Goal: Find specific page/section: Find specific page/section

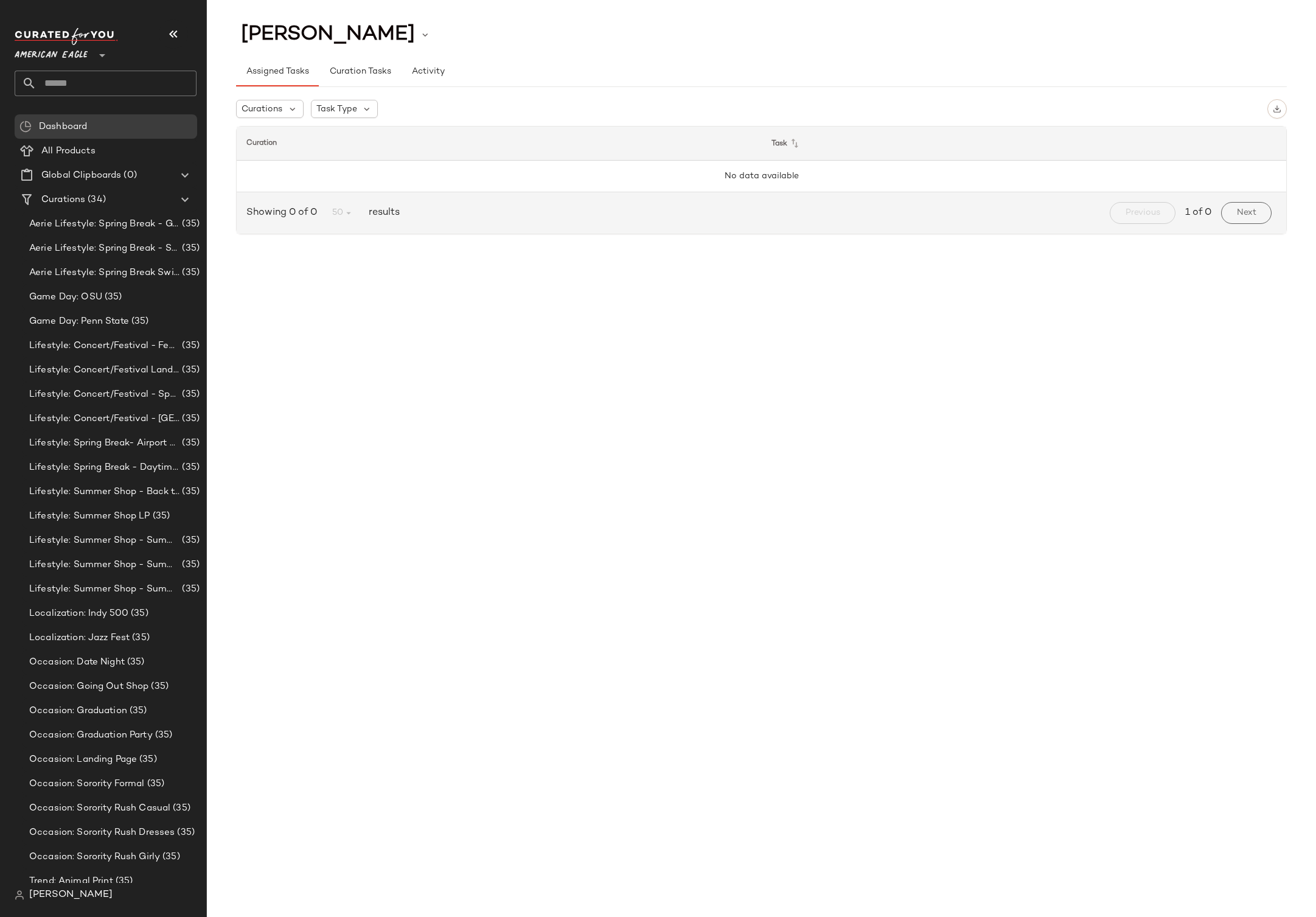
click at [710, 68] on div "Assigned Tasks Curation Tasks Activity" at bounding box center [761, 71] width 1051 height 29
type button "assigned"
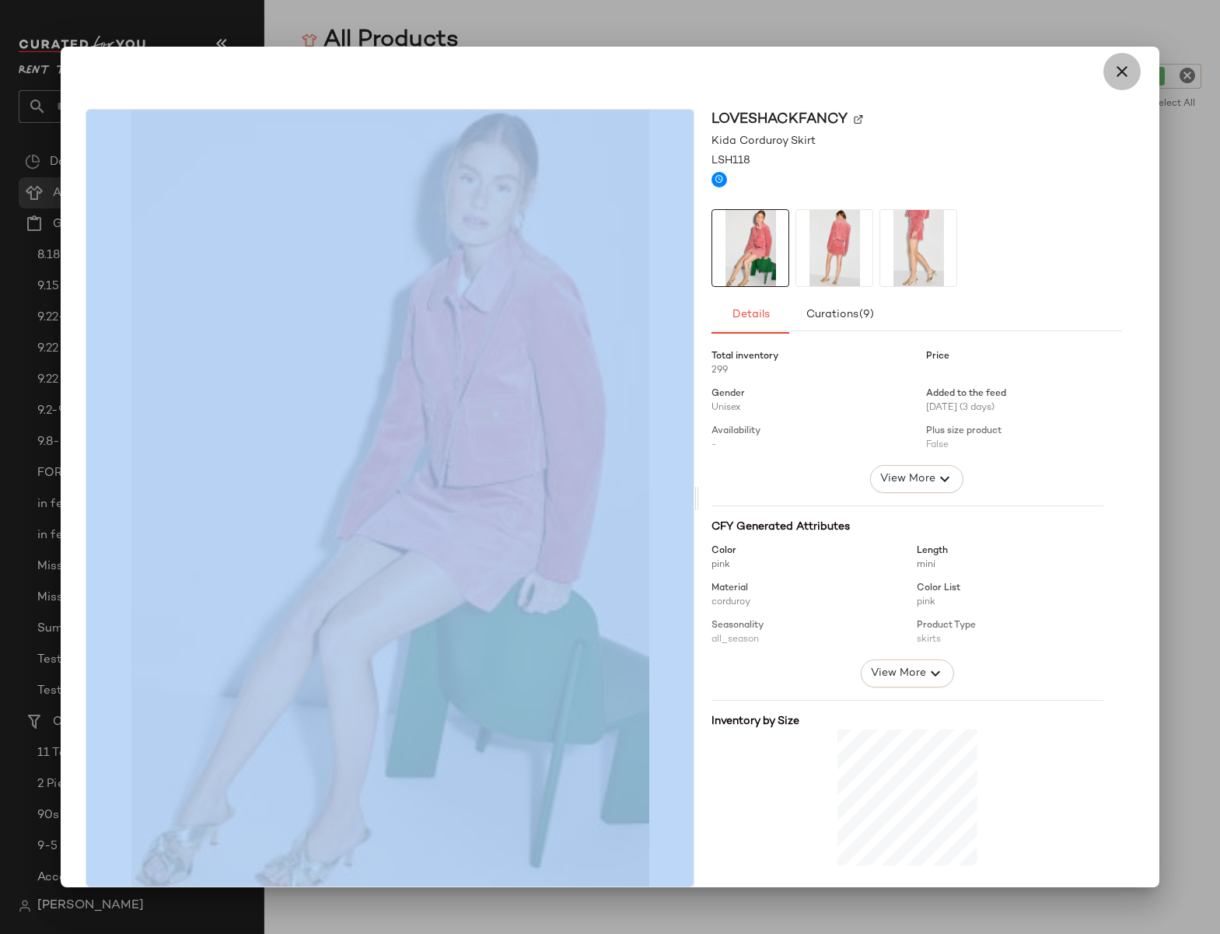
click at [1114, 69] on icon "button" at bounding box center [1122, 71] width 19 height 19
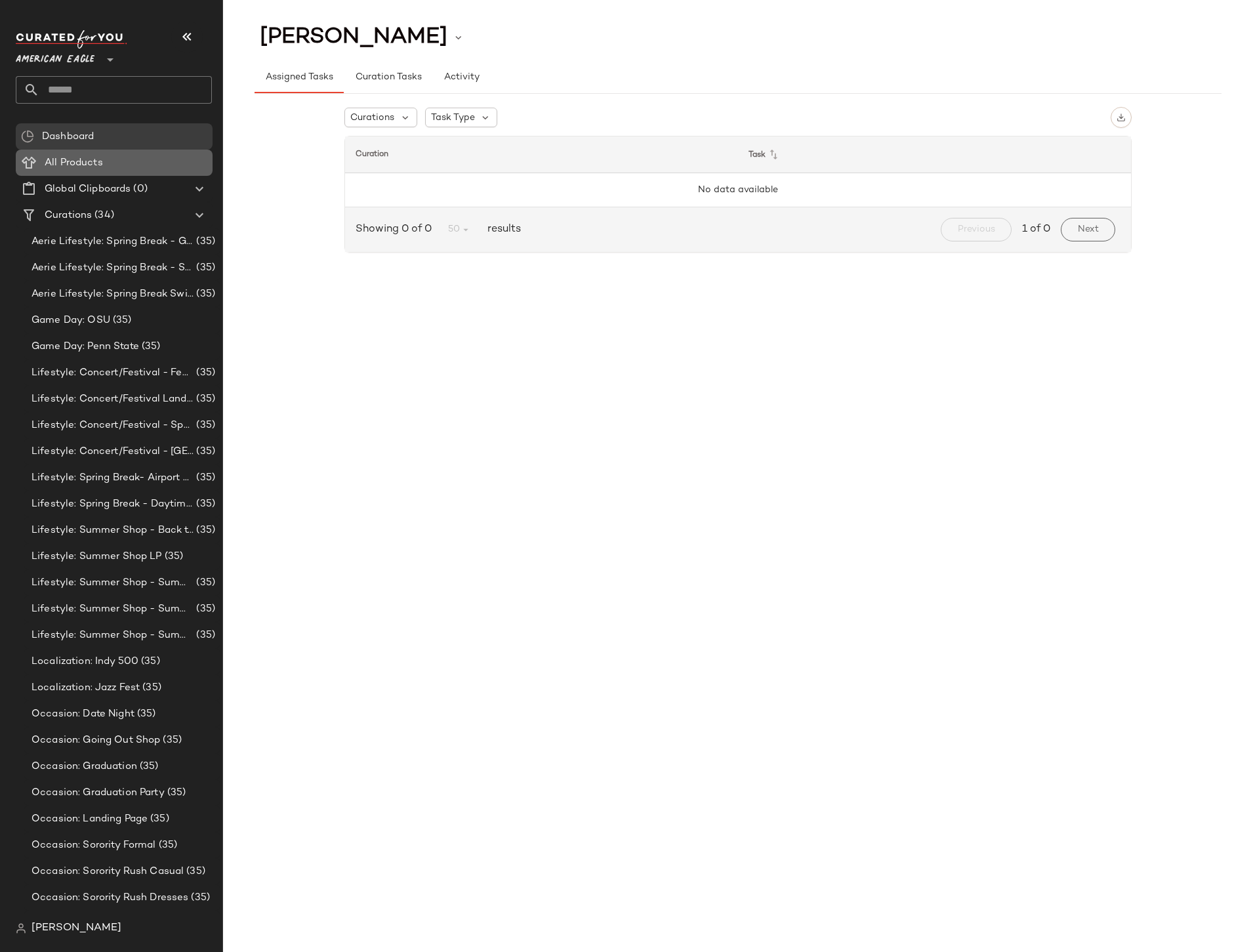
click at [87, 170] on span "All Products" at bounding box center [73, 163] width 58 height 15
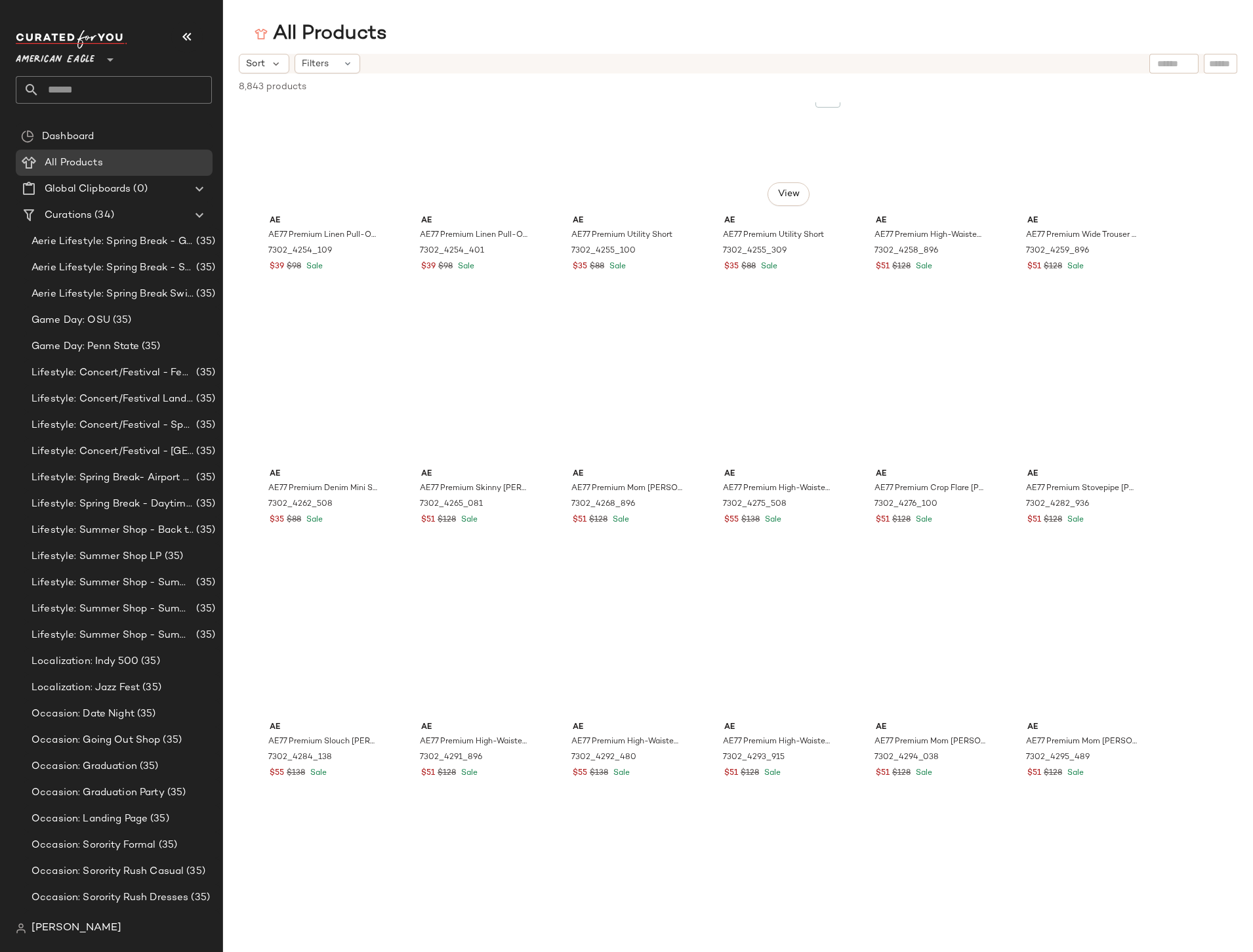
scroll to position [1804, 0]
